Goal: Navigation & Orientation: Find specific page/section

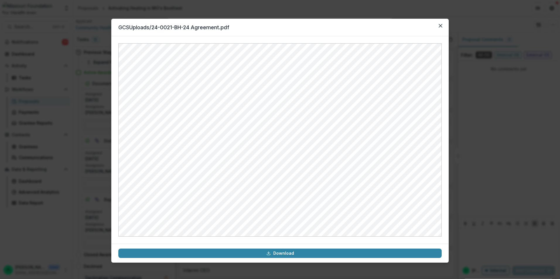
scroll to position [625, 0]
click at [438, 24] on button "Close" at bounding box center [440, 25] width 9 height 9
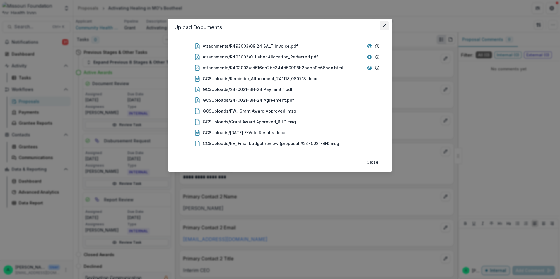
click at [383, 27] on icon "Close" at bounding box center [384, 26] width 4 height 4
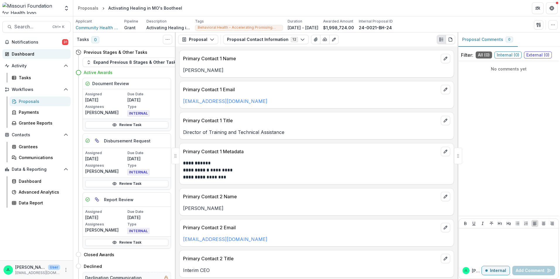
click at [24, 56] on div "Dashboard" at bounding box center [39, 54] width 54 height 6
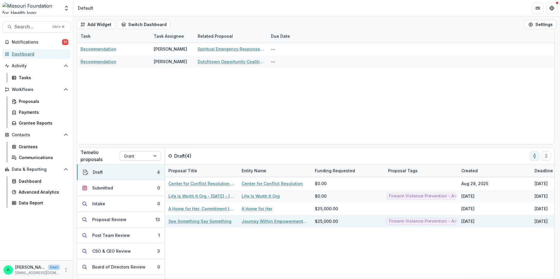
scroll to position [20, 0]
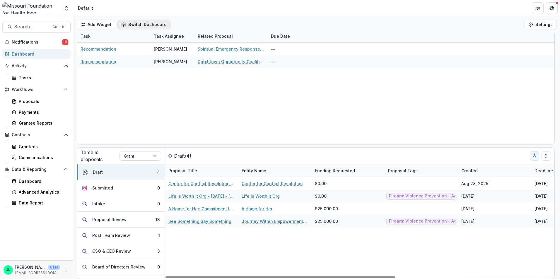
click at [138, 28] on button "Switch Dashboard" at bounding box center [143, 24] width 53 height 9
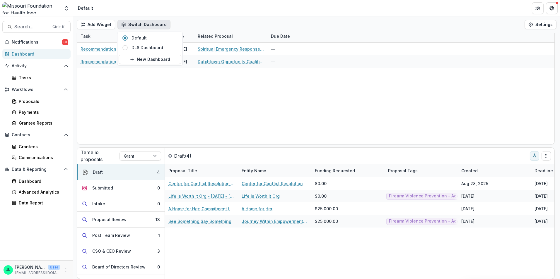
click at [115, 97] on div "Recommendation [PERSON_NAME] Spiritual Emergency Response Network (SERN) -- Rec…" at bounding box center [315, 94] width 477 height 102
click at [542, 26] on button "Settings" at bounding box center [540, 24] width 32 height 9
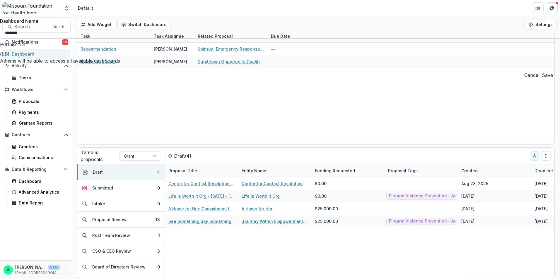
click at [382, 38] on input "*******" at bounding box center [280, 33] width 560 height 12
click at [337, 279] on div "Default Settings Dashboard Name ******* Permissions Admins will be able to acce…" at bounding box center [280, 279] width 560 height 0
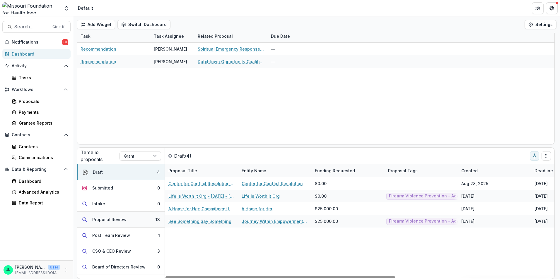
click at [117, 220] on div "Proposal Review" at bounding box center [109, 220] width 34 height 6
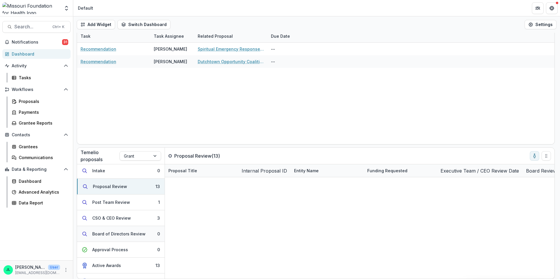
scroll to position [0, 0]
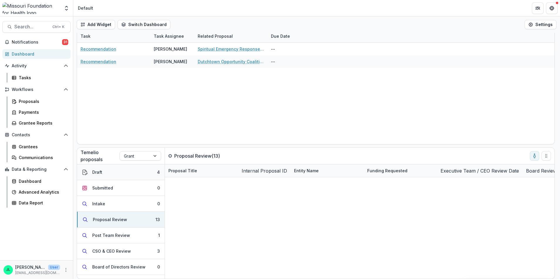
click at [115, 174] on button "Draft 4" at bounding box center [121, 173] width 88 height 16
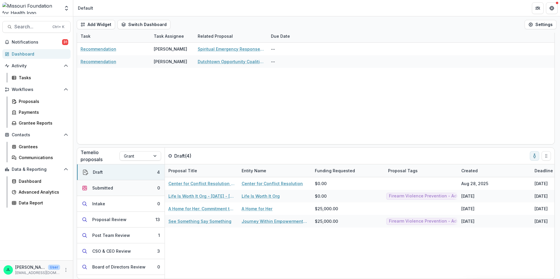
click at [111, 194] on button "Submitted 0" at bounding box center [121, 188] width 88 height 16
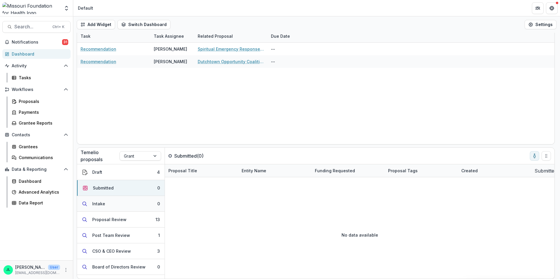
click at [107, 208] on button "Intake 0" at bounding box center [121, 204] width 88 height 16
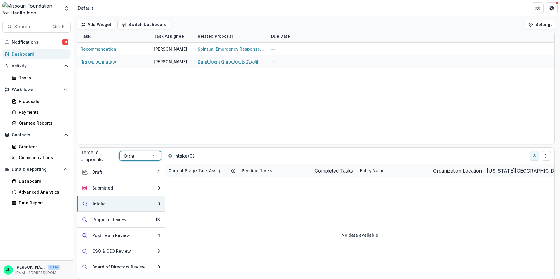
click at [142, 158] on div at bounding box center [135, 156] width 22 height 7
click at [136, 279] on div "Concept Paper" at bounding box center [280, 282] width 560 height 7
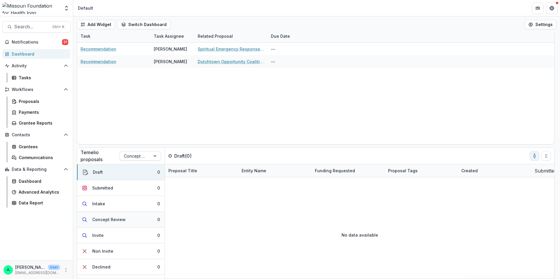
click at [103, 221] on div "Concept Review" at bounding box center [108, 220] width 33 height 6
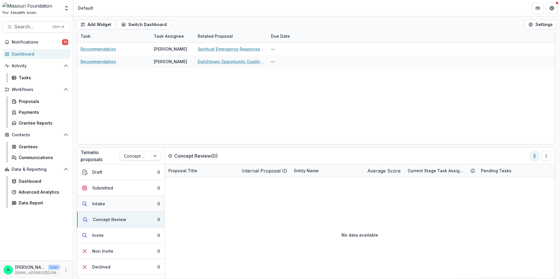
click at [107, 205] on button "Intake 0" at bounding box center [121, 204] width 88 height 16
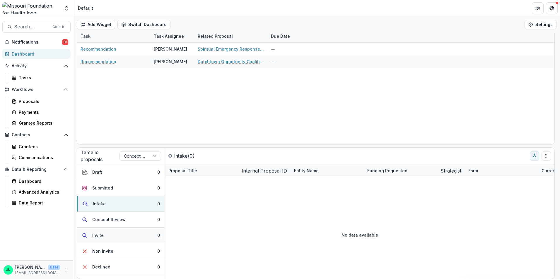
click at [107, 235] on button "Invite 0" at bounding box center [121, 236] width 88 height 16
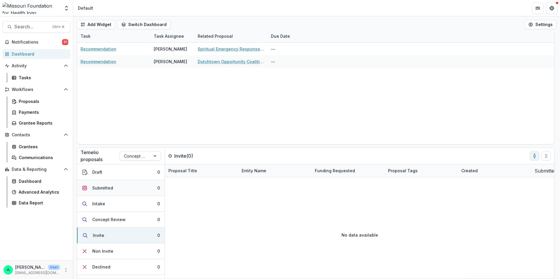
click at [113, 182] on button "Submitted 0" at bounding box center [121, 188] width 88 height 16
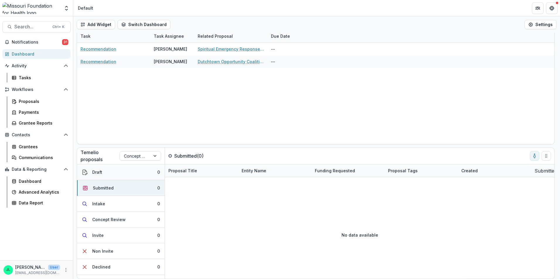
click at [112, 174] on button "Draft 0" at bounding box center [121, 173] width 88 height 16
